Goal: Information Seeking & Learning: Learn about a topic

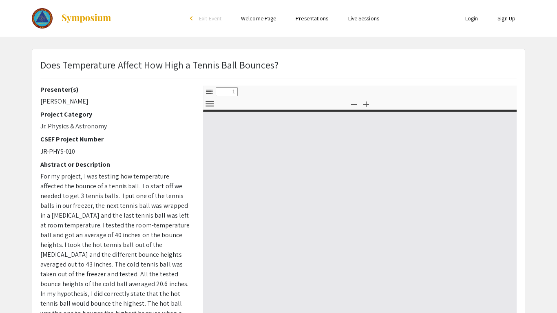
select select "custom"
type input "0"
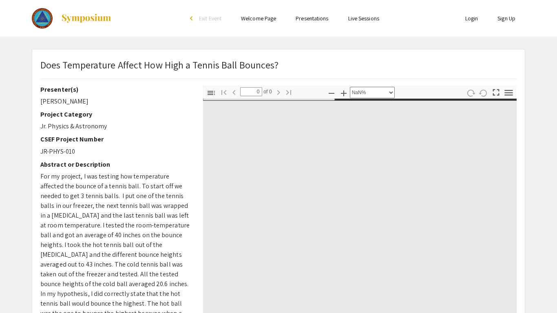
select select "auto"
type input "1"
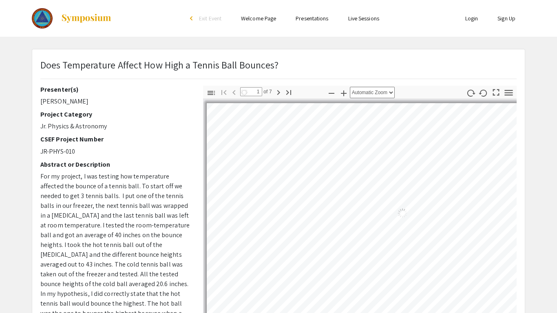
select select "auto"
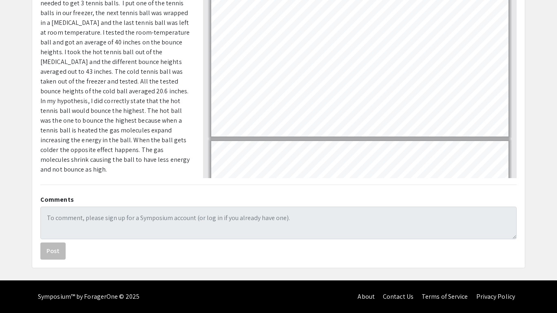
scroll to position [933, 0]
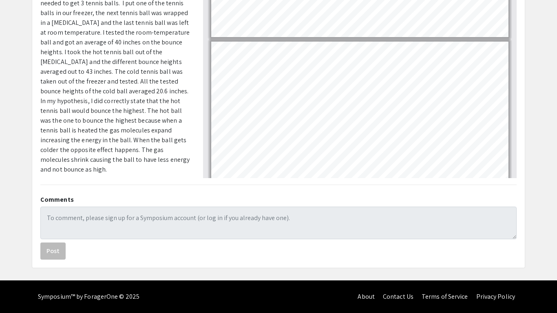
type input "7"
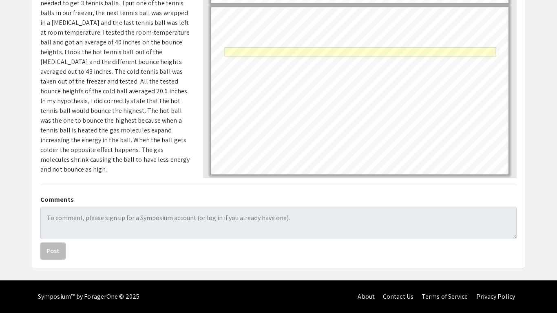
click at [242, 53] on link "Page 7" at bounding box center [360, 52] width 272 height 9
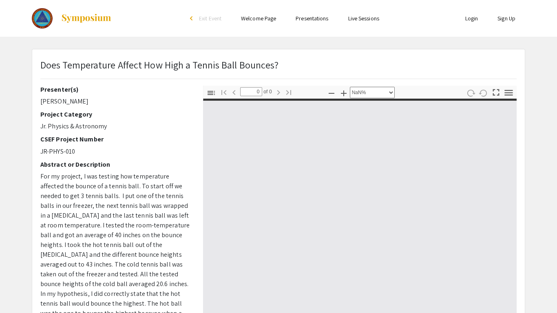
select select "custom"
type input "1"
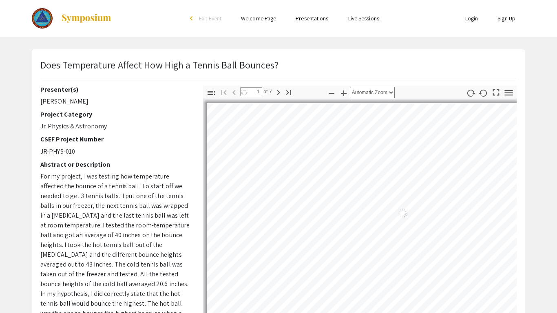
select select "auto"
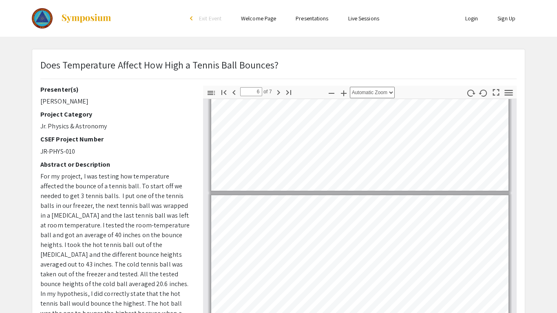
scroll to position [933, 0]
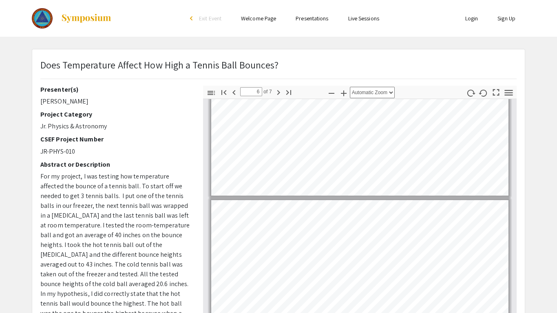
type input "7"
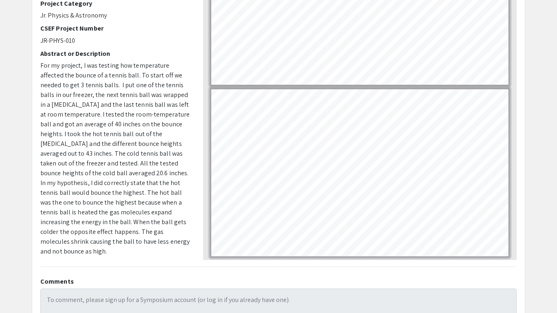
scroll to position [149, 0]
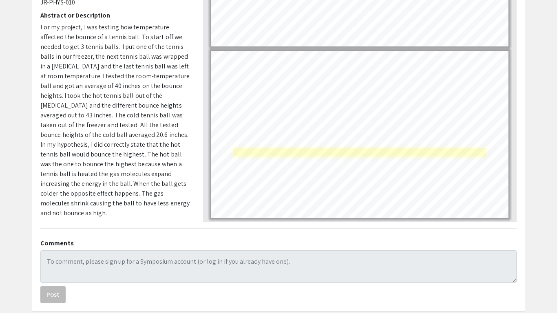
select select "page-width"
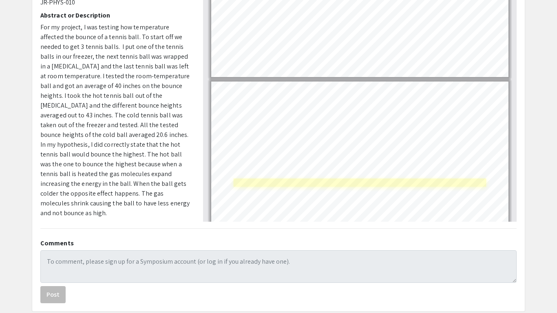
scroll to position [929, 0]
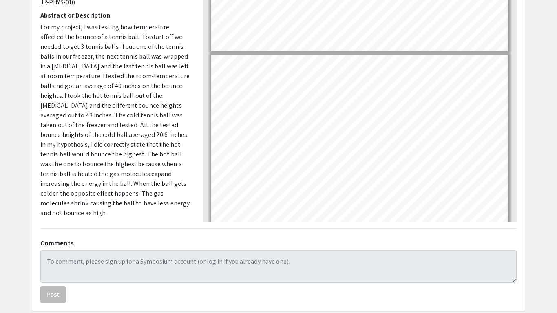
click at [186, 156] on p "For my project, I was testing how temperature affected the bounce of a tennis b…" at bounding box center [115, 120] width 150 height 196
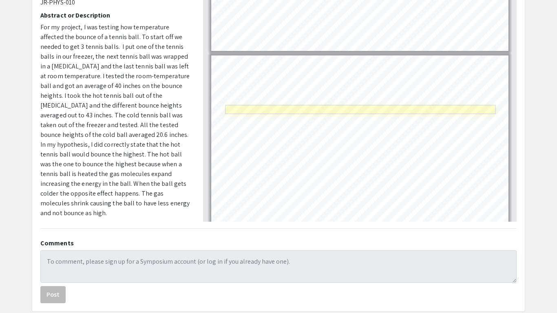
click at [256, 108] on link "Page 7" at bounding box center [360, 109] width 270 height 9
